Goal: Task Accomplishment & Management: Use online tool/utility

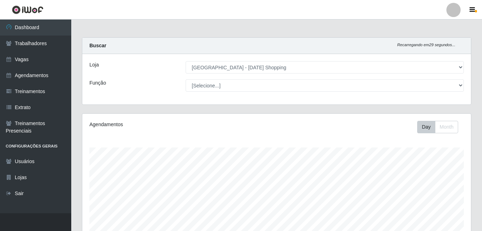
select select "471"
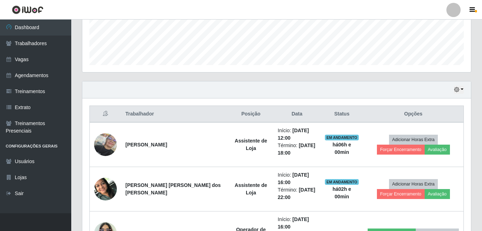
scroll to position [222, 0]
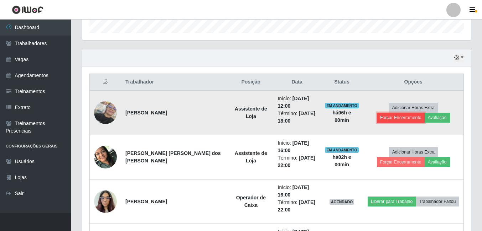
click at [424, 113] on button "Forçar Encerramento" at bounding box center [401, 118] width 48 height 10
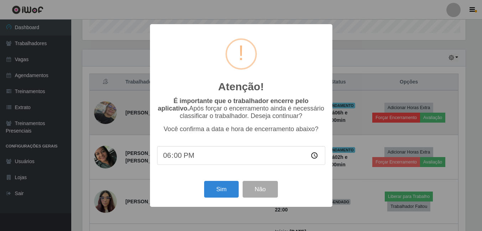
scroll to position [148, 385]
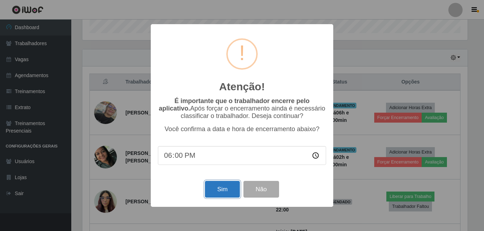
click at [217, 192] on button "Sim" at bounding box center [222, 189] width 35 height 17
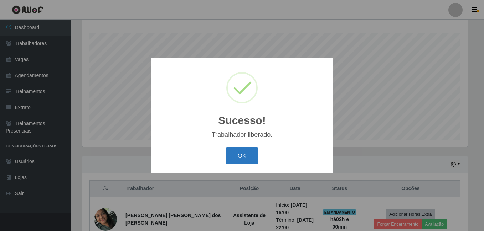
click at [238, 153] on button "OK" at bounding box center [241, 156] width 33 height 17
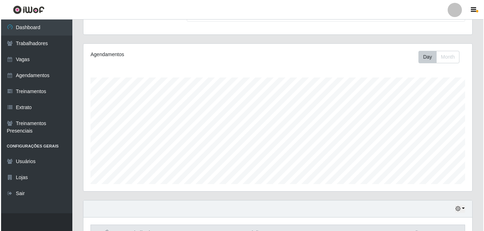
scroll to position [0, 0]
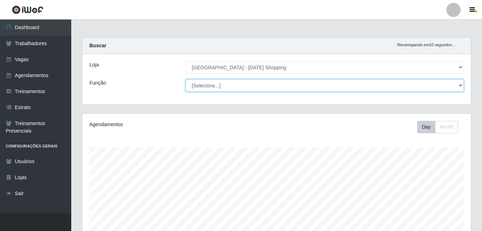
click at [458, 86] on select "[Selecione...] [PERSON_NAME] + ASG ++ Assistente [PERSON_NAME] Assistente [PERS…" at bounding box center [325, 85] width 278 height 12
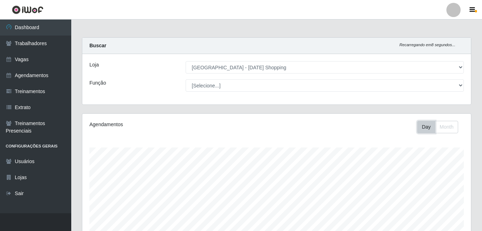
click at [427, 126] on button "Day" at bounding box center [426, 127] width 18 height 12
click at [454, 126] on button "Month" at bounding box center [446, 127] width 23 height 12
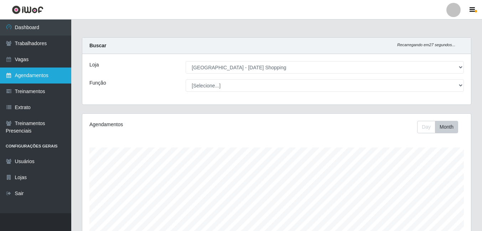
click at [27, 73] on link "Agendamentos" at bounding box center [35, 76] width 71 height 16
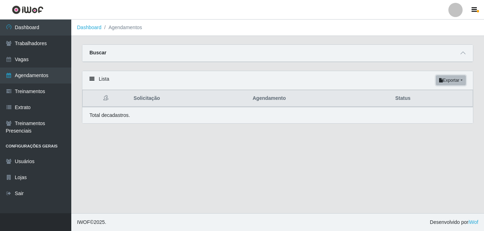
click at [454, 80] on button "Exportar" at bounding box center [451, 80] width 30 height 10
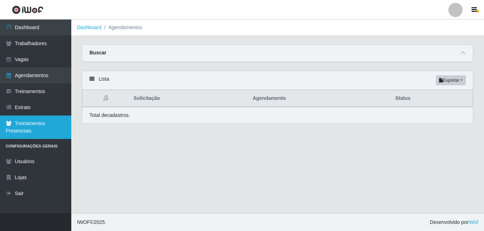
click at [25, 134] on link "Treinamentos Presenciais" at bounding box center [35, 128] width 71 height 24
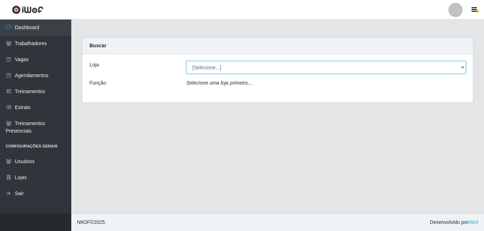
click at [376, 68] on select "[Selecione...] Rio Center - Natal Shopping" at bounding box center [326, 67] width 280 height 12
select select "471"
click at [186, 61] on select "[Selecione...] Rio Center - Natal Shopping" at bounding box center [326, 67] width 280 height 12
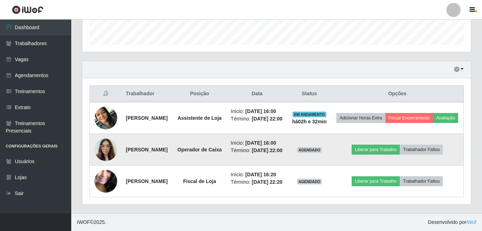
scroll to position [248, 0]
click at [377, 145] on button "Liberar para Trabalho" at bounding box center [375, 150] width 48 height 10
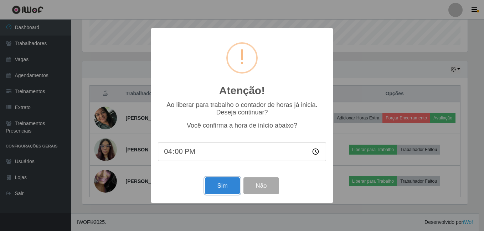
drag, startPoint x: 224, startPoint y: 183, endPoint x: 270, endPoint y: 189, distance: 45.9
click at [226, 184] on button "Sim" at bounding box center [222, 186] width 35 height 17
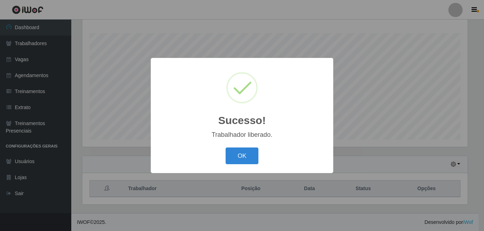
click at [370, 177] on div "Sucesso! × Trabalhador liberado. OK Cancel" at bounding box center [242, 115] width 484 height 231
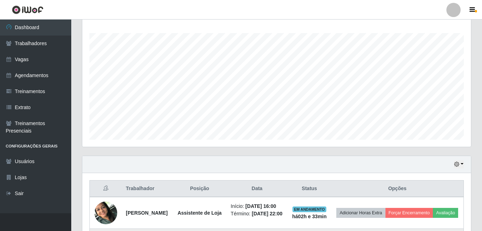
scroll to position [248, 0]
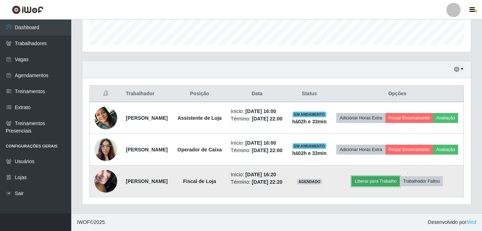
click at [375, 177] on button "Liberar para Trabalho" at bounding box center [375, 182] width 48 height 10
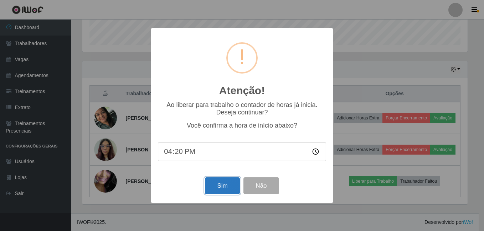
click at [217, 182] on button "Sim" at bounding box center [222, 186] width 35 height 17
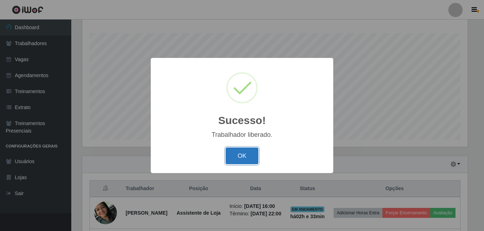
click at [250, 155] on button "OK" at bounding box center [241, 156] width 33 height 17
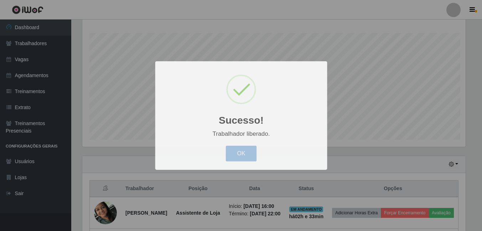
scroll to position [148, 389]
